Goal: Task Accomplishment & Management: Use online tool/utility

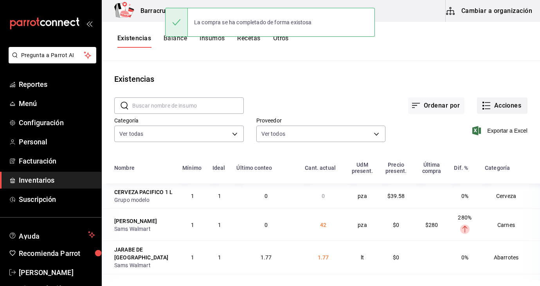
click at [496, 105] on button "Acciones" at bounding box center [502, 105] width 50 height 16
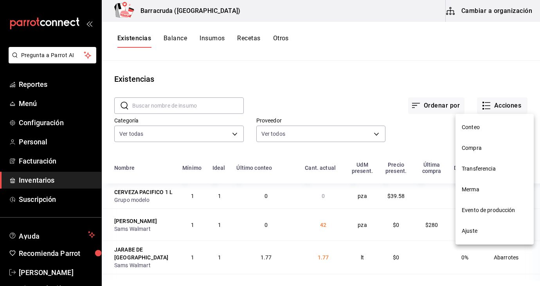
click at [483, 208] on span "Evento de producción" at bounding box center [495, 210] width 66 height 8
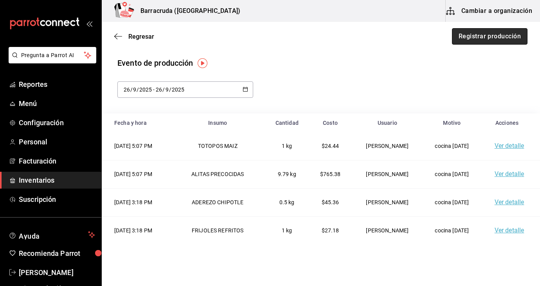
click at [515, 36] on button "Registrar producción" at bounding box center [490, 36] width 76 height 16
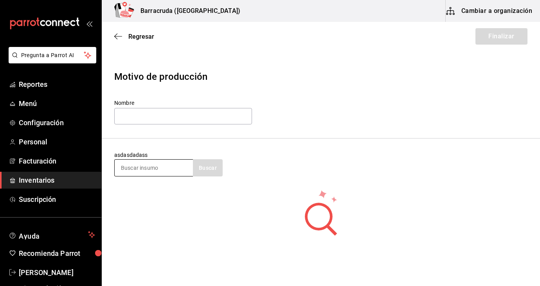
click at [168, 167] on input at bounding box center [154, 168] width 78 height 16
type input "p"
type input "pollo"
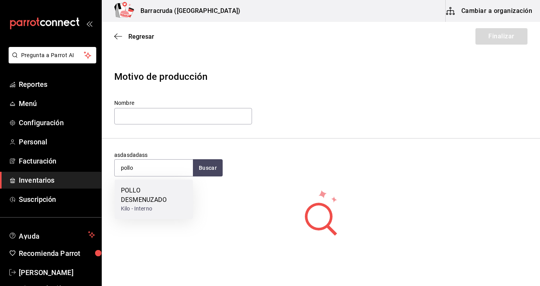
click at [142, 200] on div "POLLO DESMENUZADO" at bounding box center [154, 195] width 66 height 19
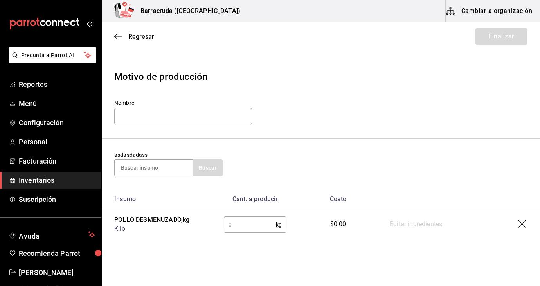
click at [235, 225] on input "text" at bounding box center [250, 225] width 52 height 16
type input "1"
click at [381, 117] on div "Nombre" at bounding box center [320, 112] width 413 height 26
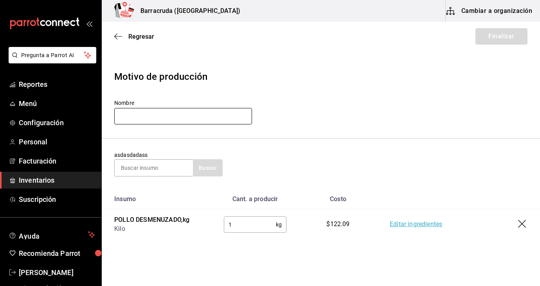
click at [140, 115] on input "text" at bounding box center [183, 116] width 138 height 16
type input "cocina [DATE]"
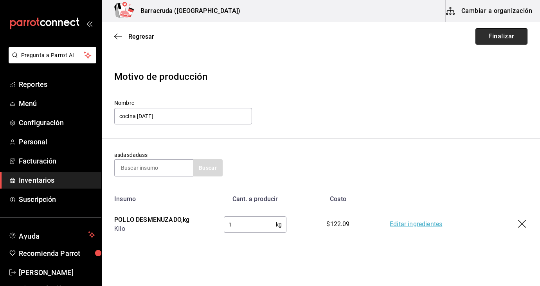
click at [509, 36] on button "Finalizar" at bounding box center [501, 36] width 52 height 16
